Goal: Task Accomplishment & Management: Manage account settings

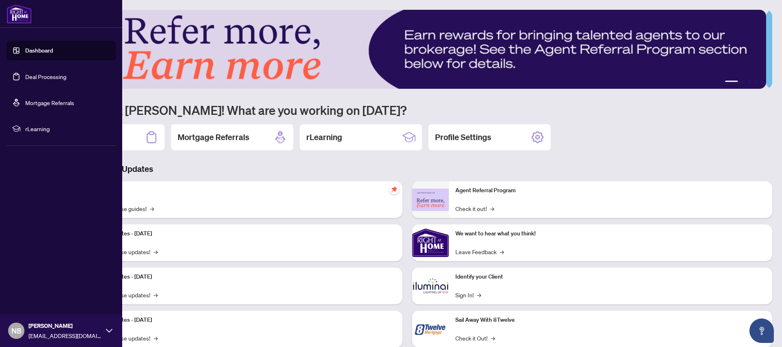
click at [41, 80] on link "Deal Processing" at bounding box center [45, 76] width 41 height 7
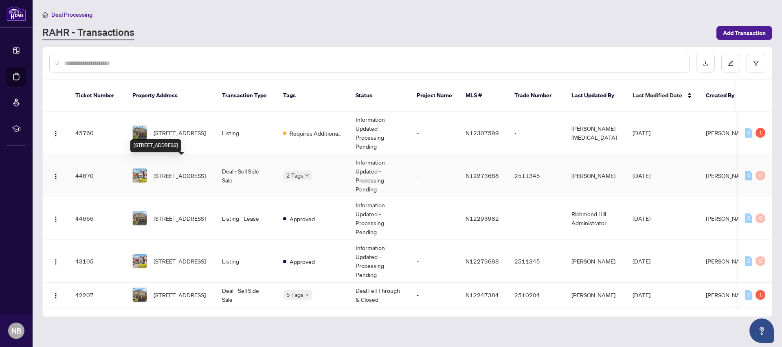
click at [186, 171] on span "[STREET_ADDRESS]" at bounding box center [180, 175] width 52 height 9
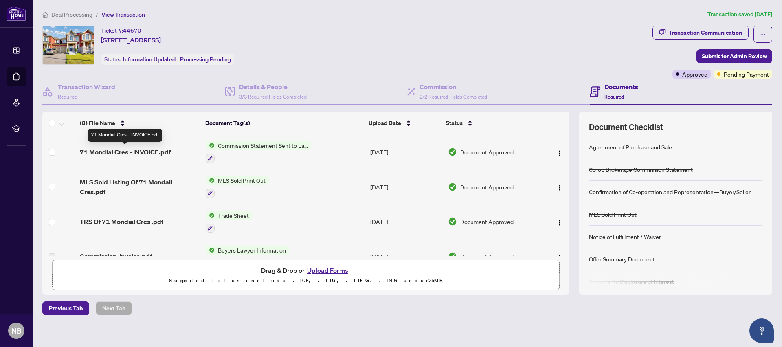
click at [141, 152] on span "71 Mondial Cres - INVOICE.pdf" at bounding box center [125, 152] width 91 height 10
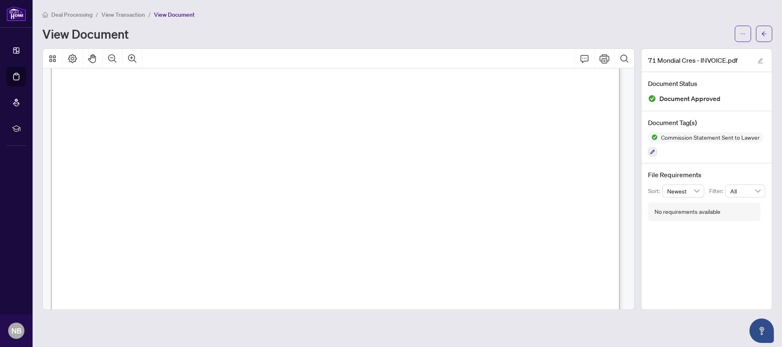
scroll to position [28, 0]
